Goal: Download file/media

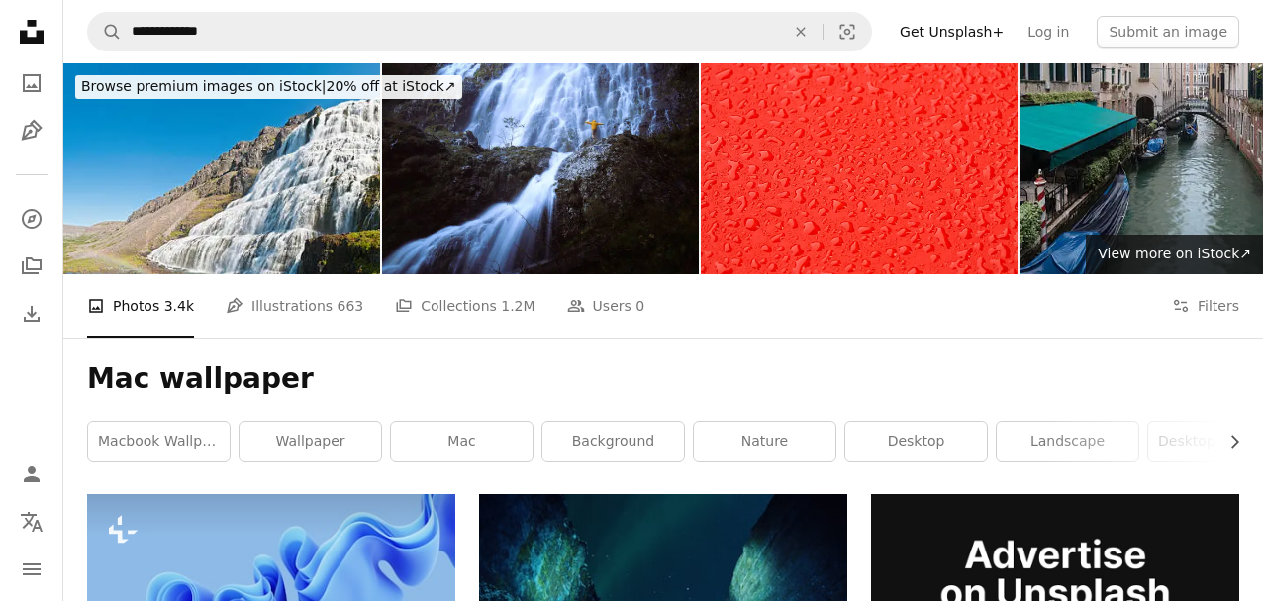
scroll to position [171, 0]
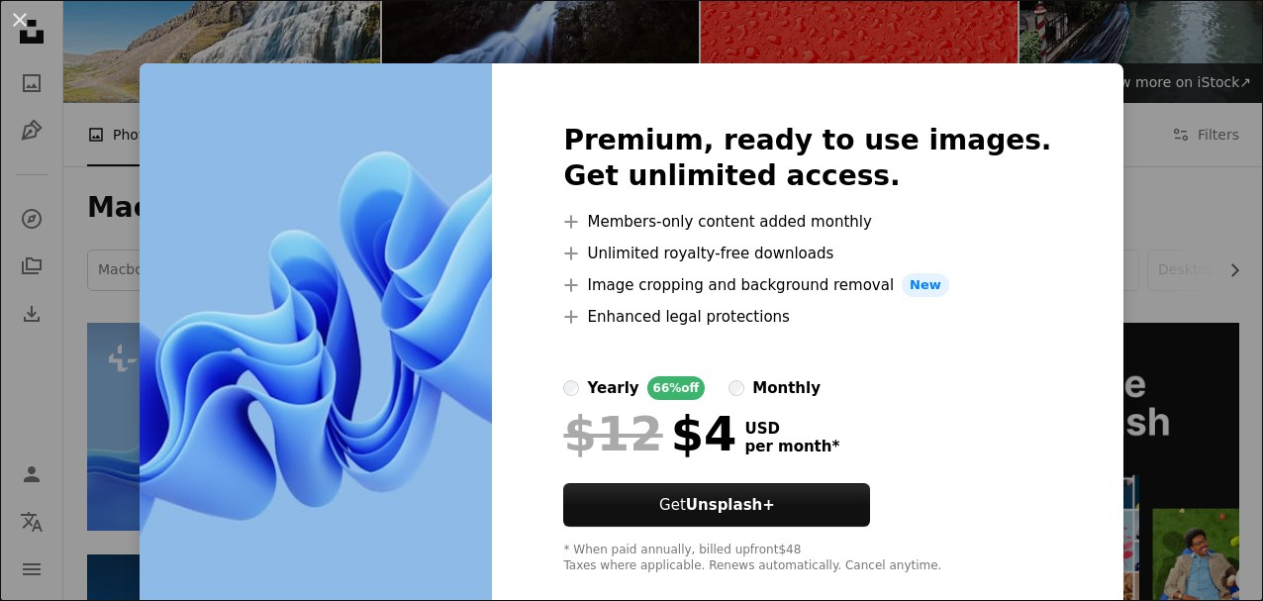
click at [804, 22] on div "An X shape Premium, ready to use images. Get unlimited access. A plus sign Memb…" at bounding box center [631, 300] width 1263 height 601
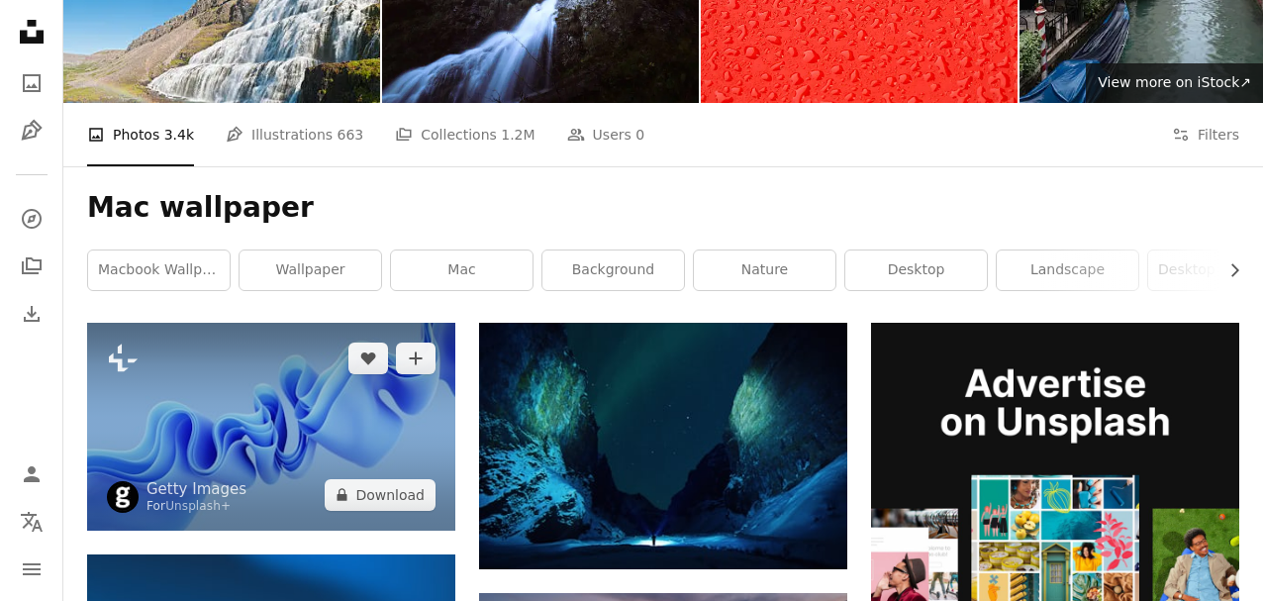
click at [333, 366] on img at bounding box center [271, 426] width 368 height 207
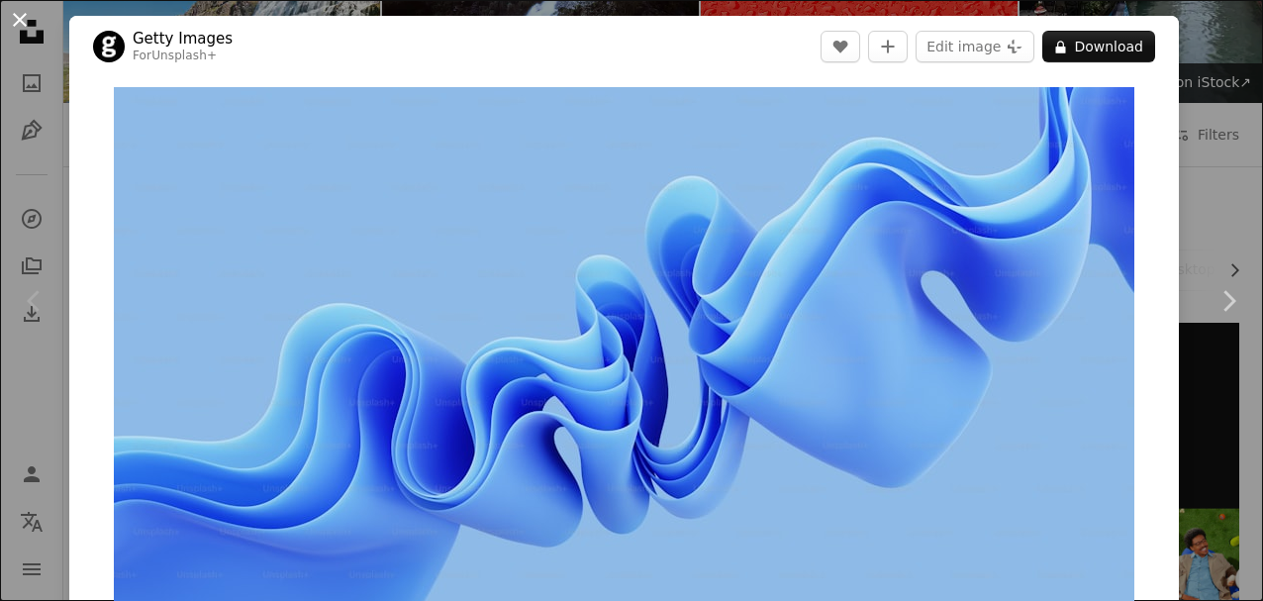
click at [25, 18] on button "An X shape" at bounding box center [20, 20] width 24 height 24
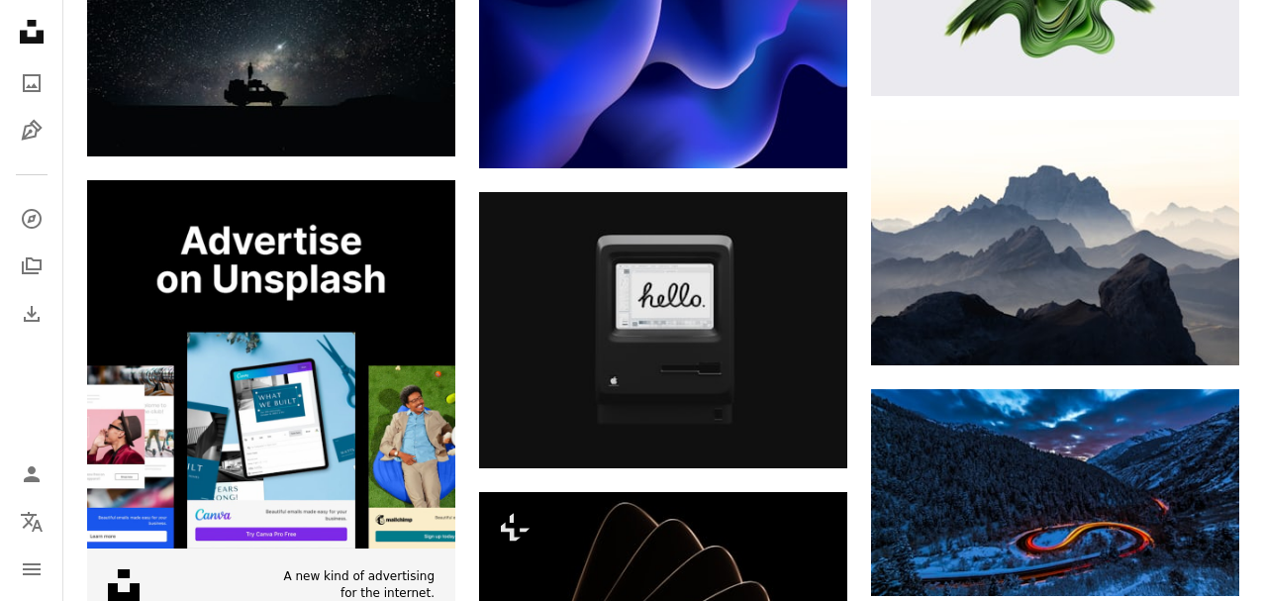
scroll to position [2697, 0]
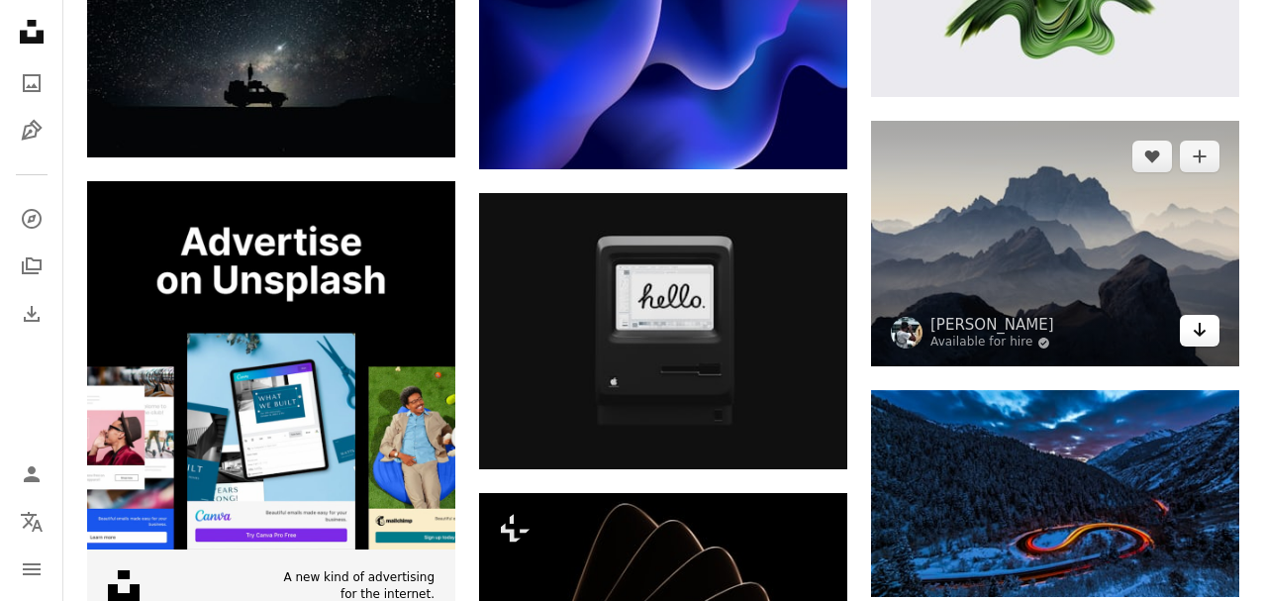
click at [1200, 337] on icon "Download" at bounding box center [1200, 330] width 13 height 14
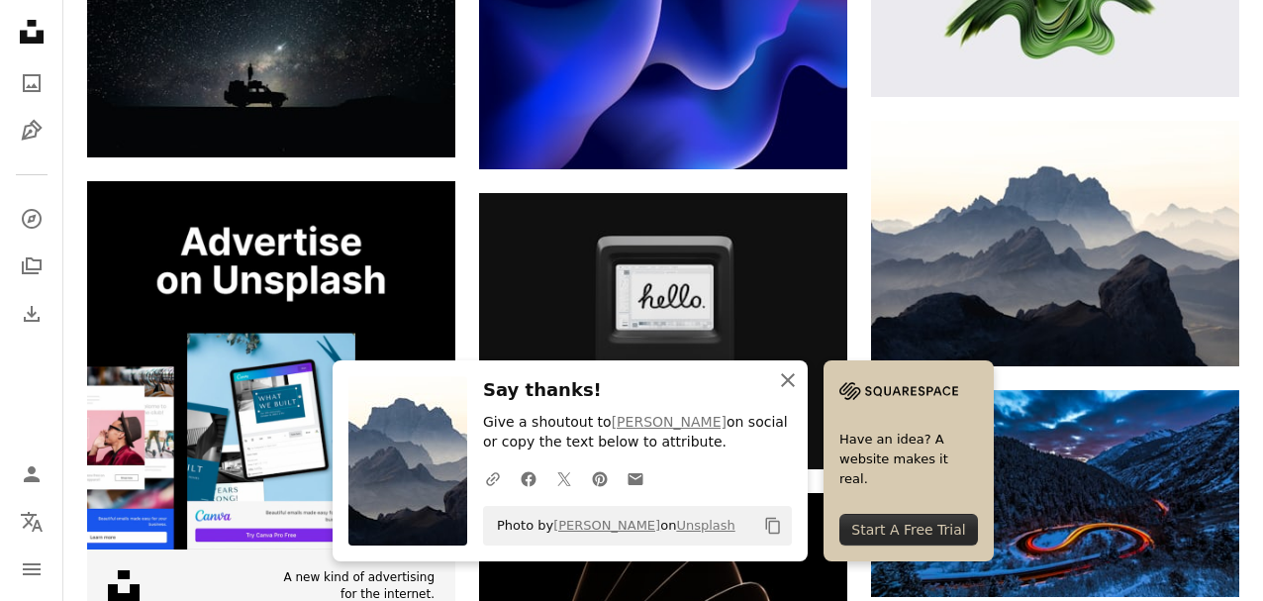
click at [781, 370] on icon "An X shape" at bounding box center [788, 380] width 24 height 24
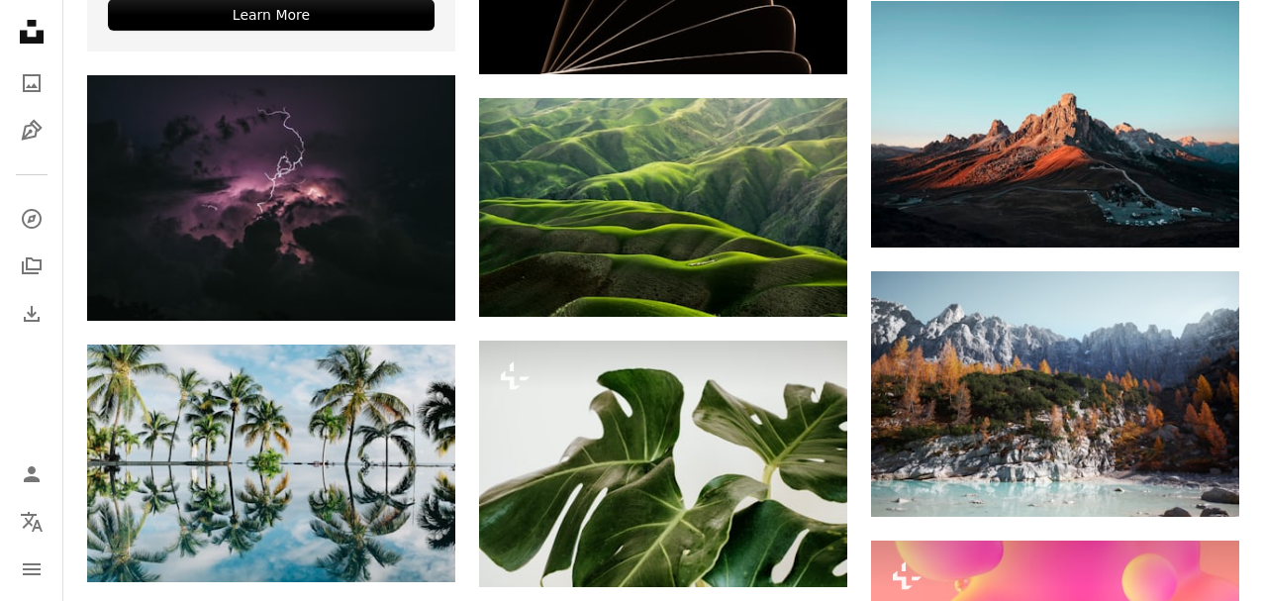
scroll to position [3294, 0]
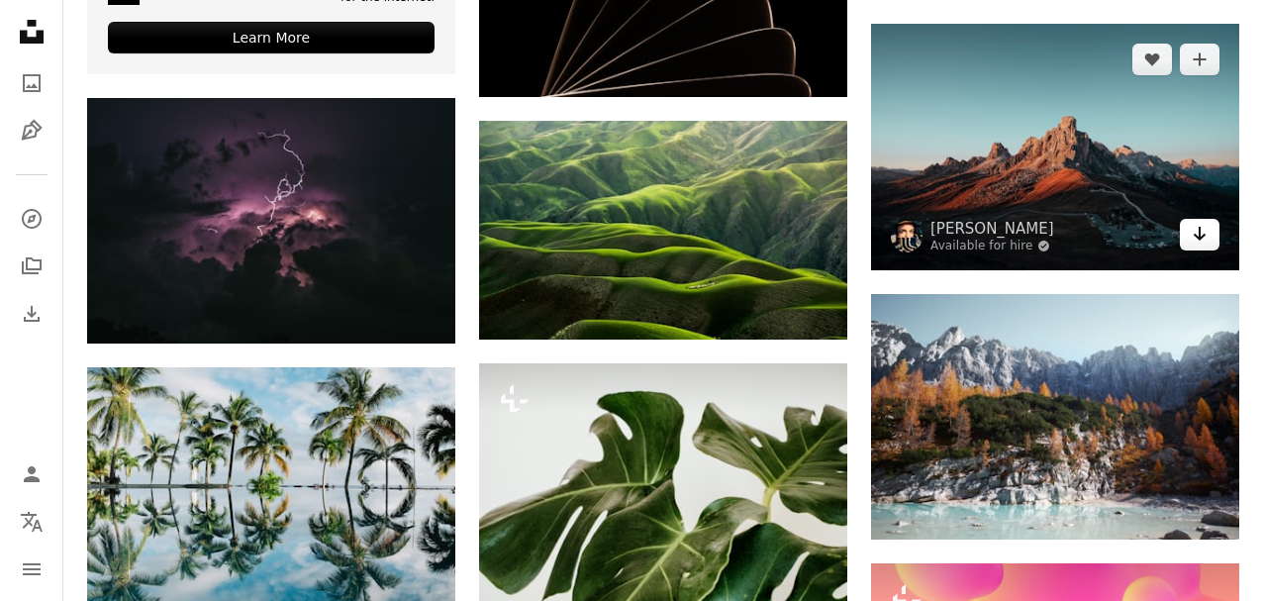
click at [1197, 246] on icon "Arrow pointing down" at bounding box center [1200, 234] width 16 height 24
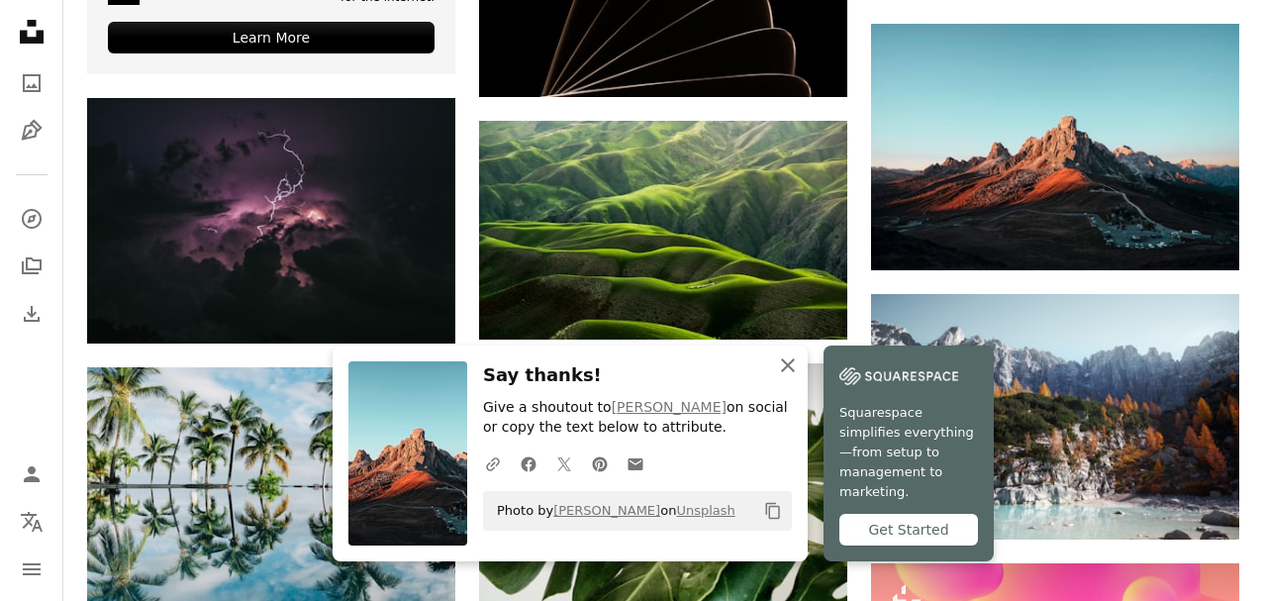
click at [789, 372] on icon "button" at bounding box center [788, 365] width 14 height 14
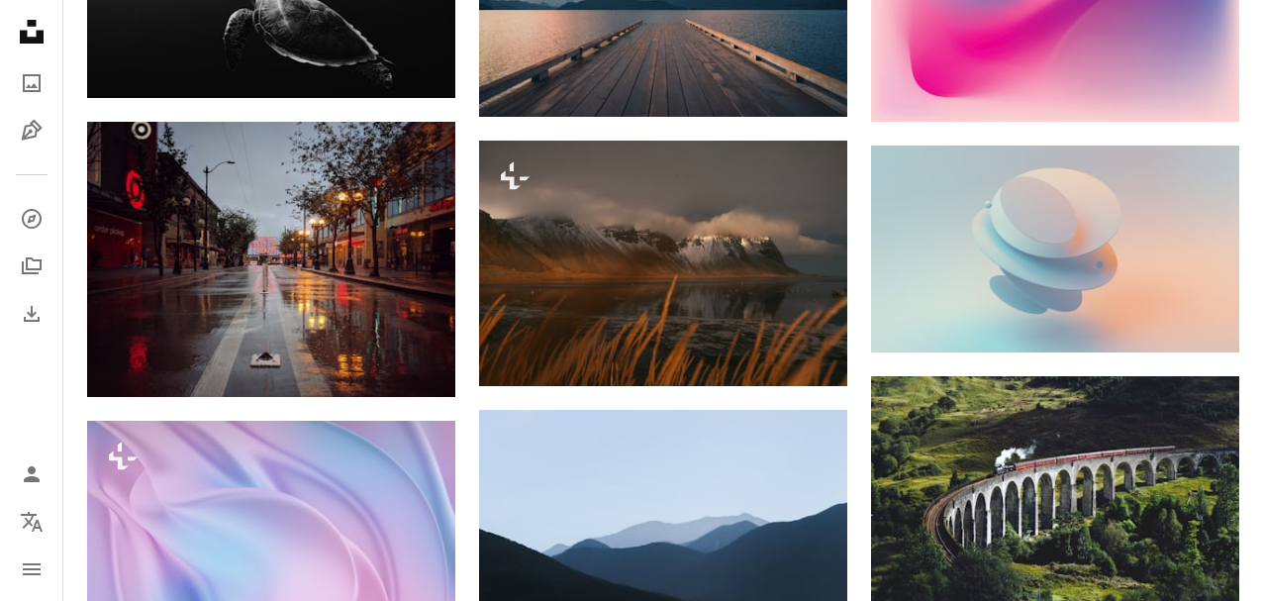
scroll to position [8269, 0]
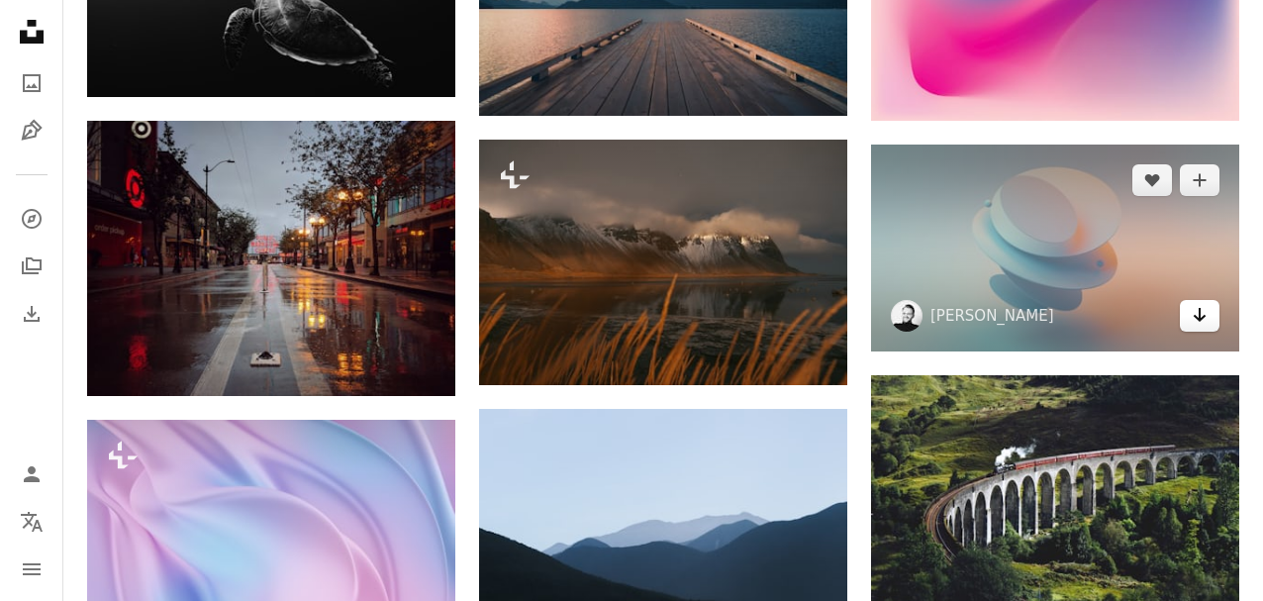
click at [1197, 322] on icon "Download" at bounding box center [1200, 315] width 13 height 14
